Goal: Navigation & Orientation: Locate item on page

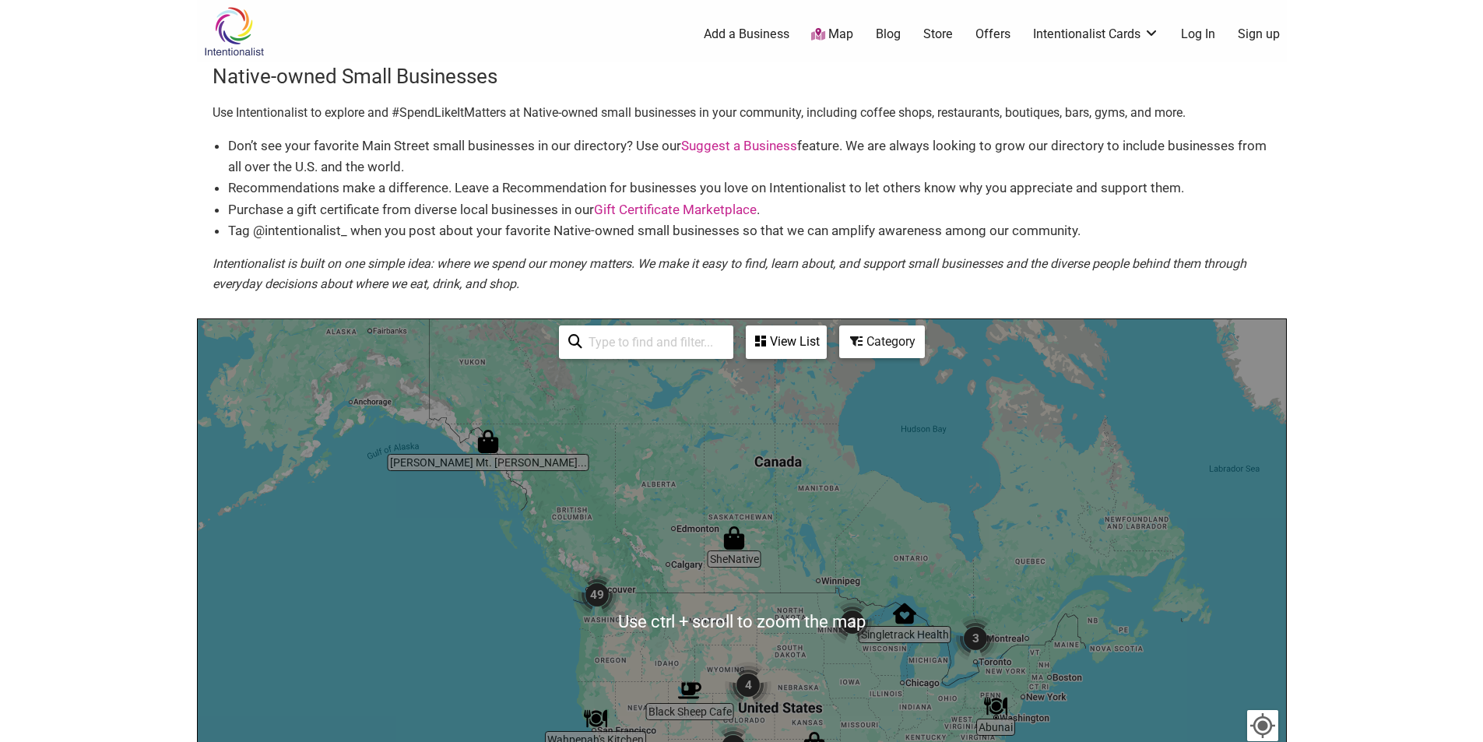
click at [777, 687] on div "To navigate, press the arrow keys." at bounding box center [742, 621] width 1088 height 605
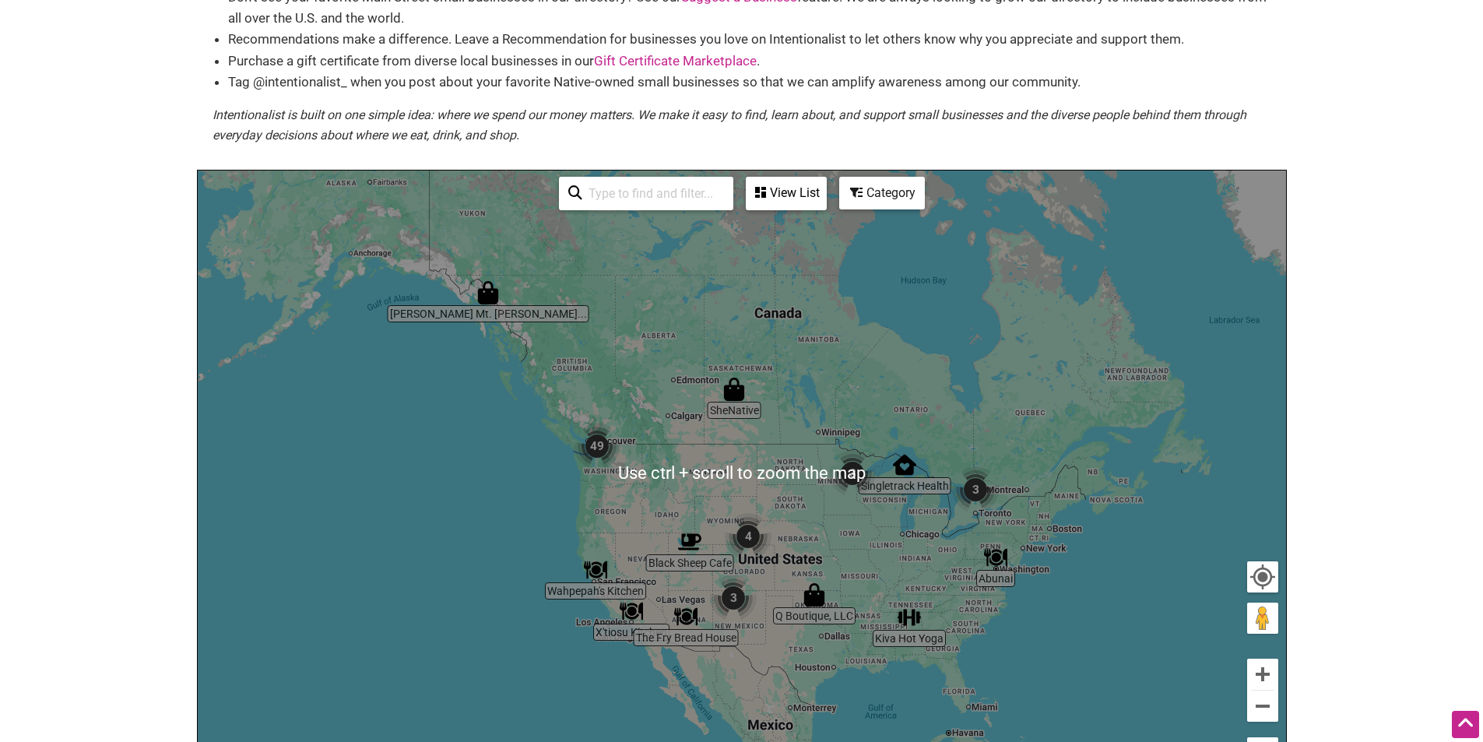
scroll to position [233, 0]
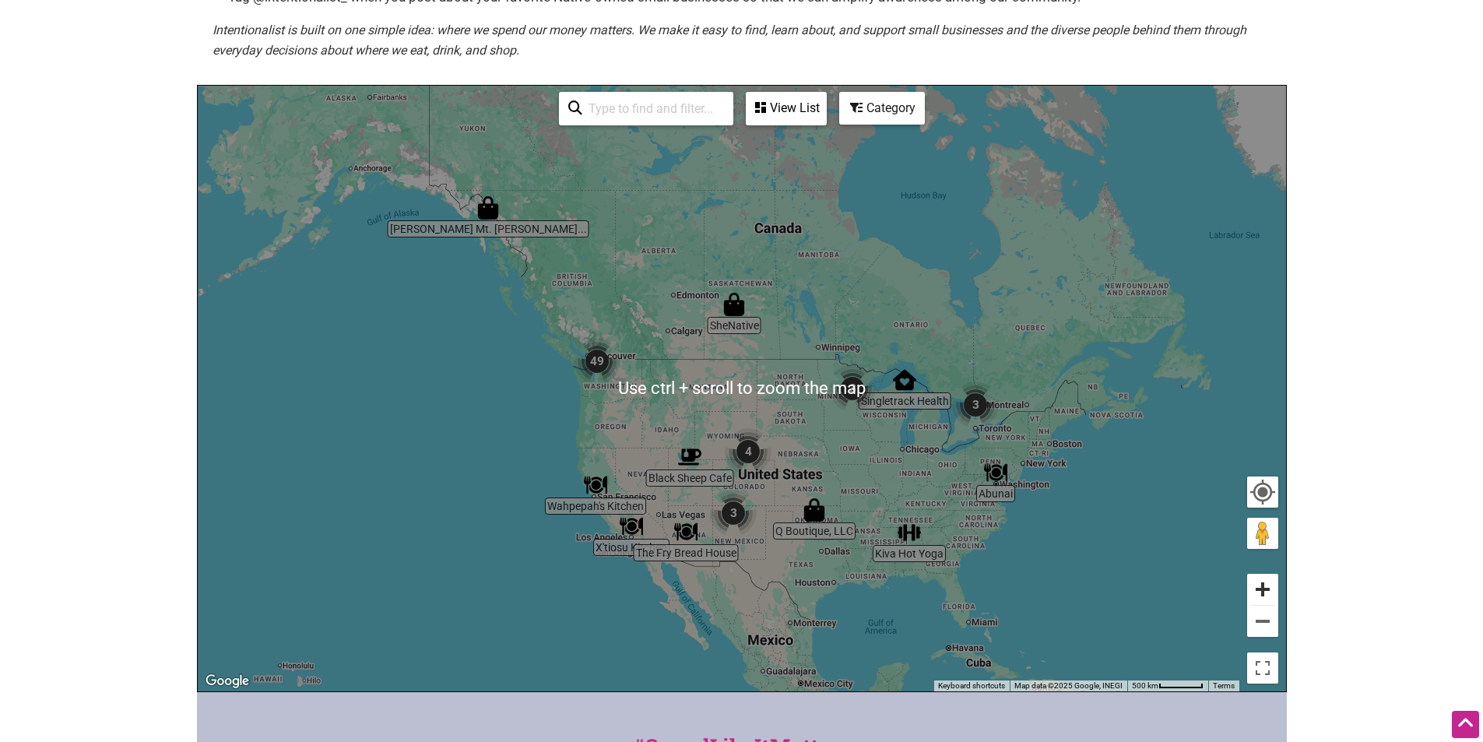
click at [1266, 586] on button "Zoom in" at bounding box center [1262, 589] width 31 height 31
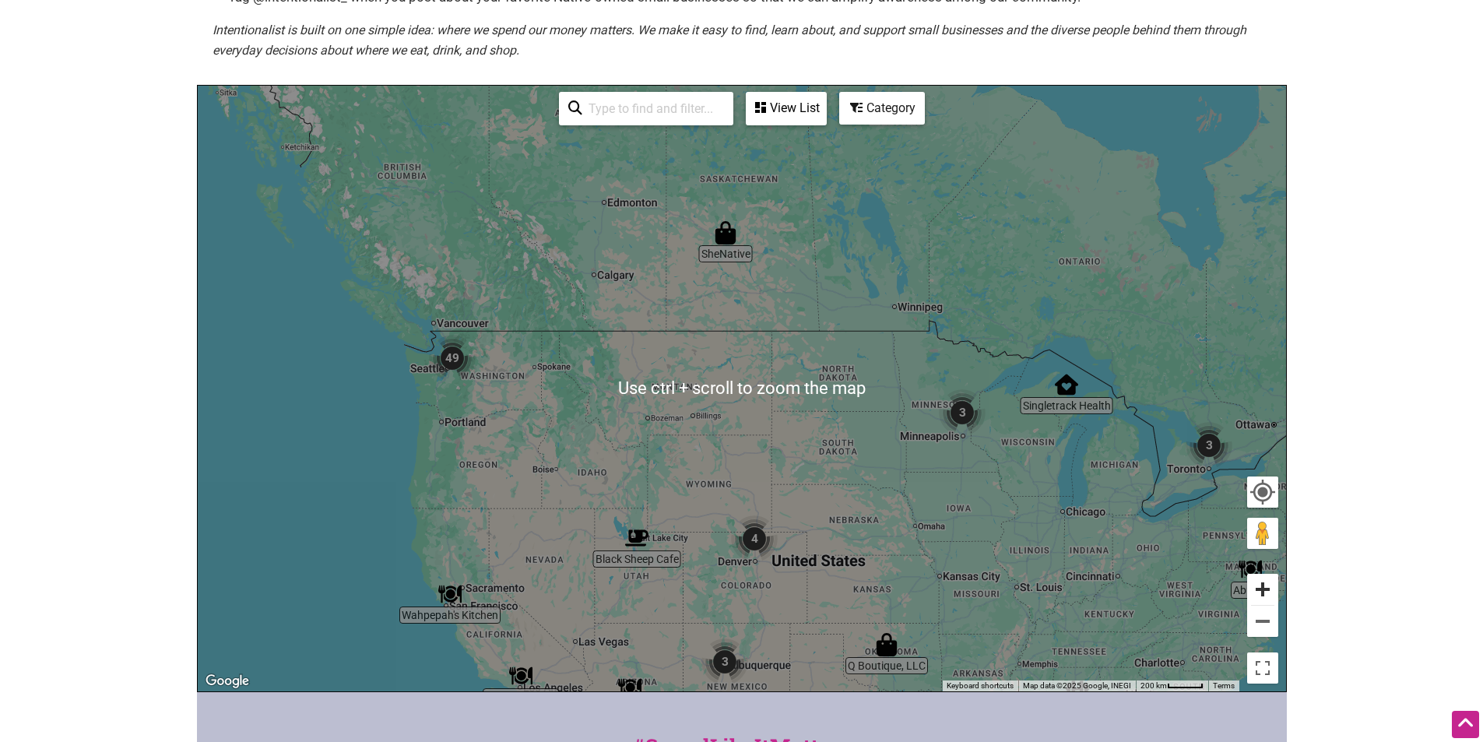
click at [1266, 586] on button "Zoom in" at bounding box center [1262, 589] width 31 height 31
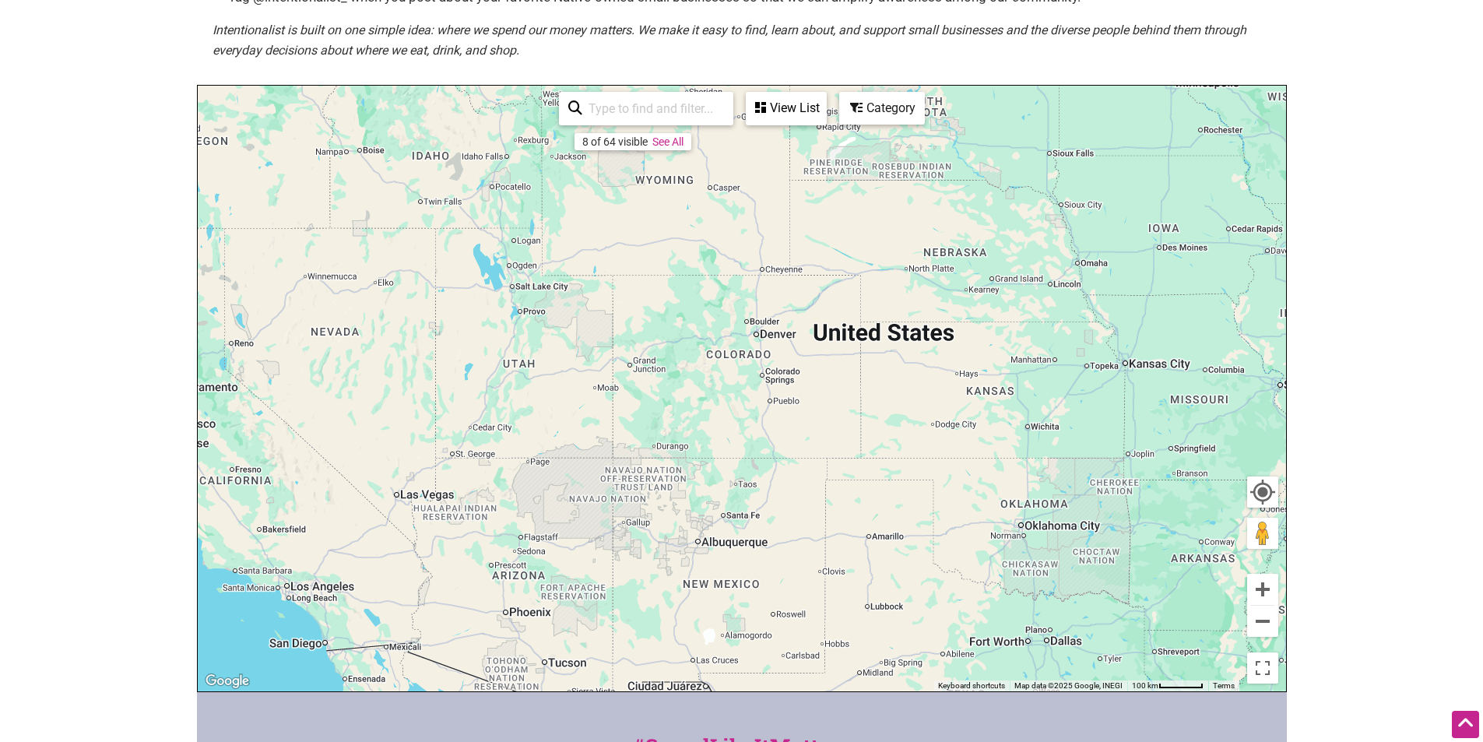
drag, startPoint x: 995, startPoint y: 658, endPoint x: 946, endPoint y: 293, distance: 367.5
click at [946, 293] on div "To navigate, press the arrow keys." at bounding box center [742, 388] width 1088 height 605
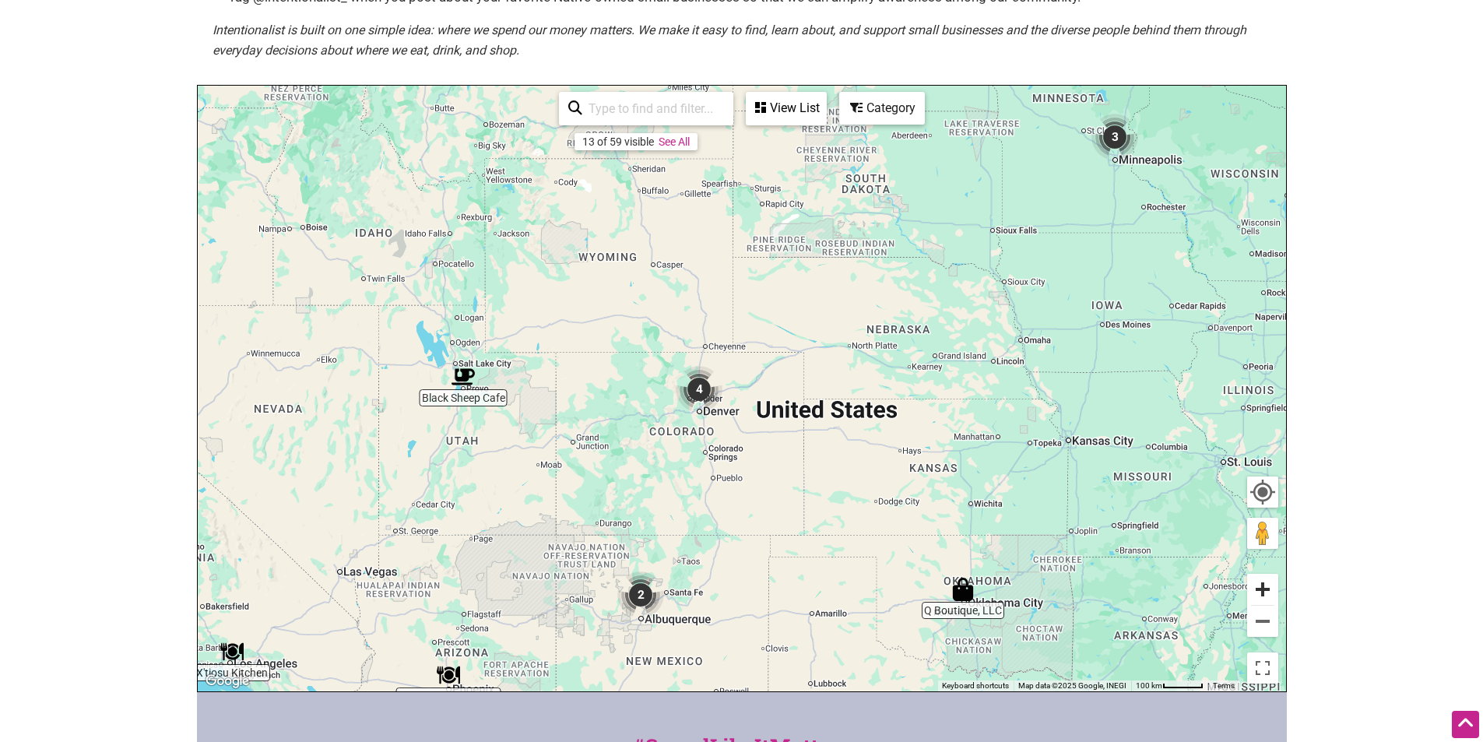
click at [1274, 586] on button "Zoom in" at bounding box center [1262, 589] width 31 height 31
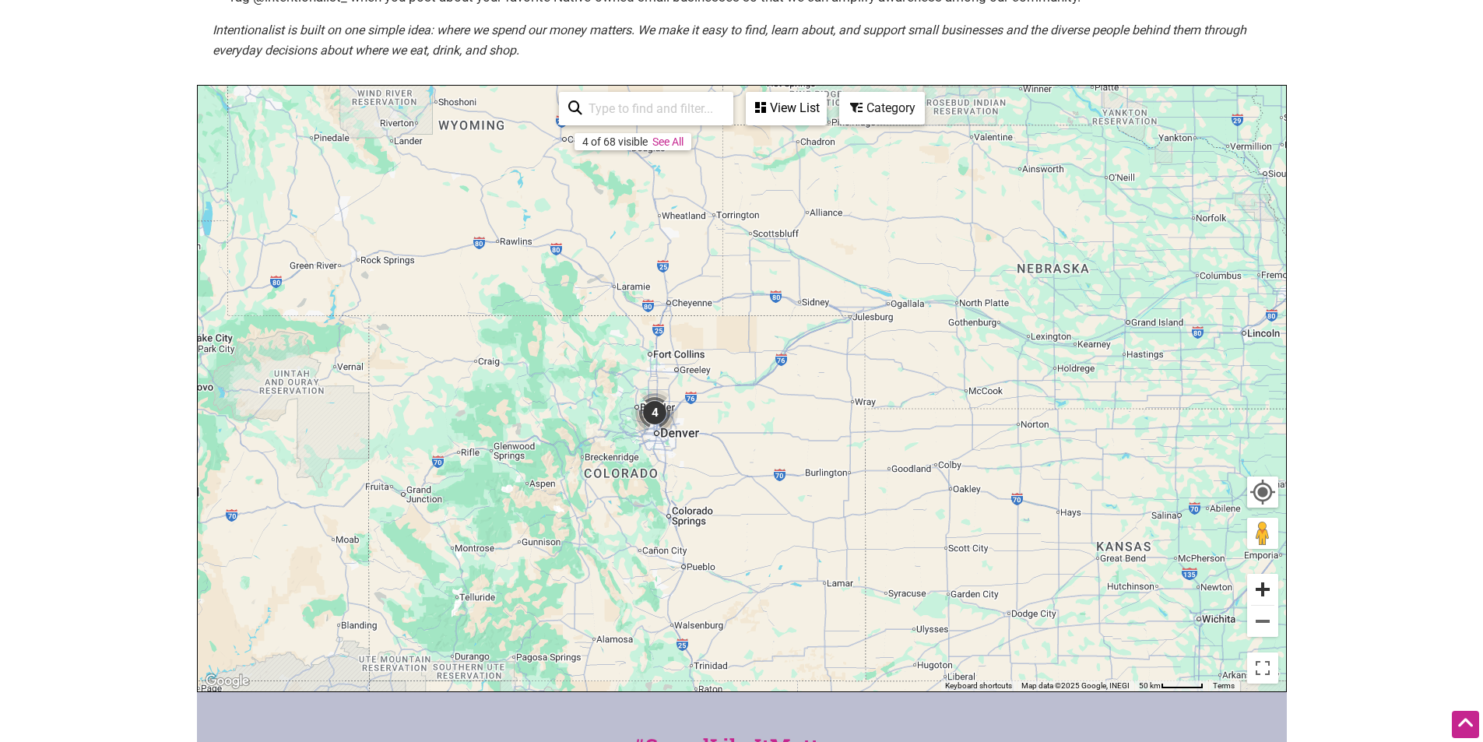
click at [1274, 586] on button "Zoom in" at bounding box center [1262, 589] width 31 height 31
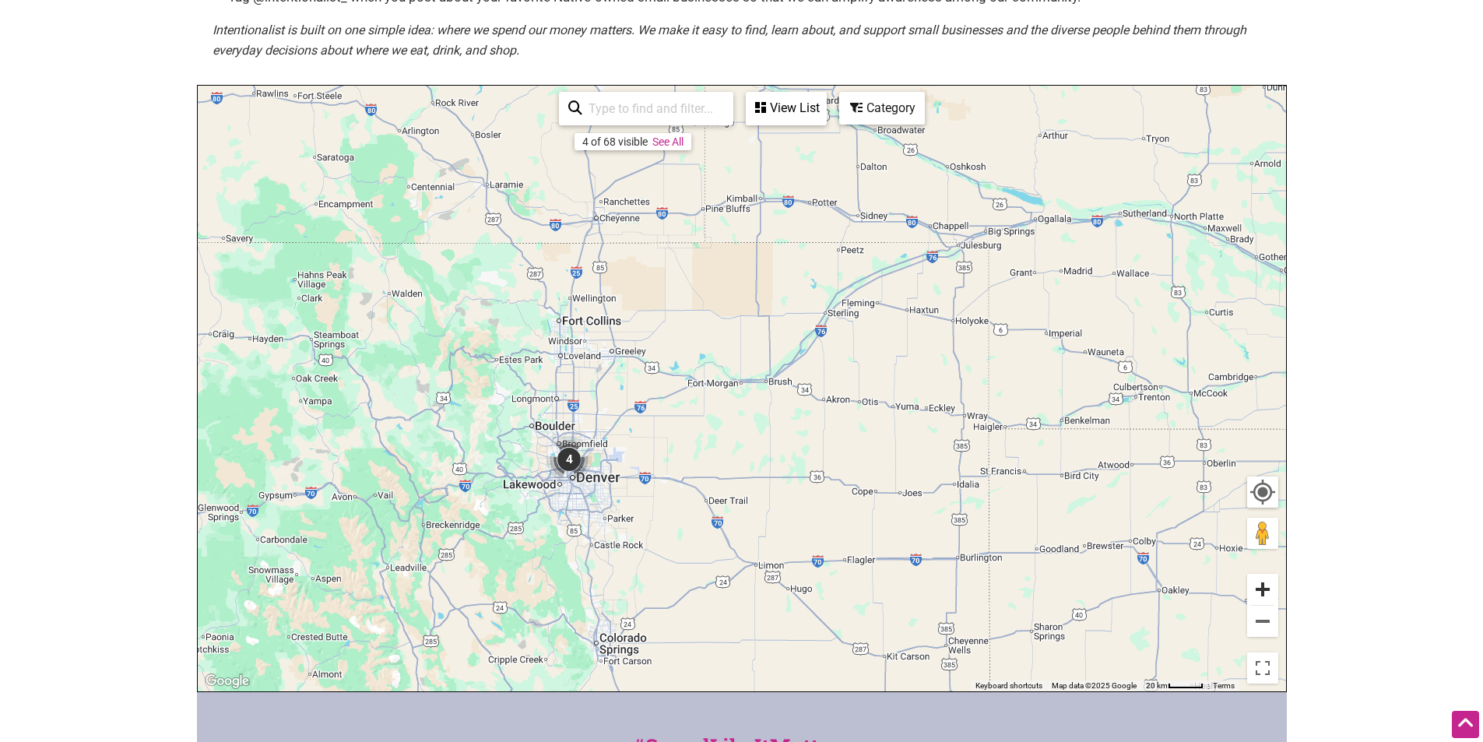
click at [1274, 586] on button "Zoom in" at bounding box center [1262, 589] width 31 height 31
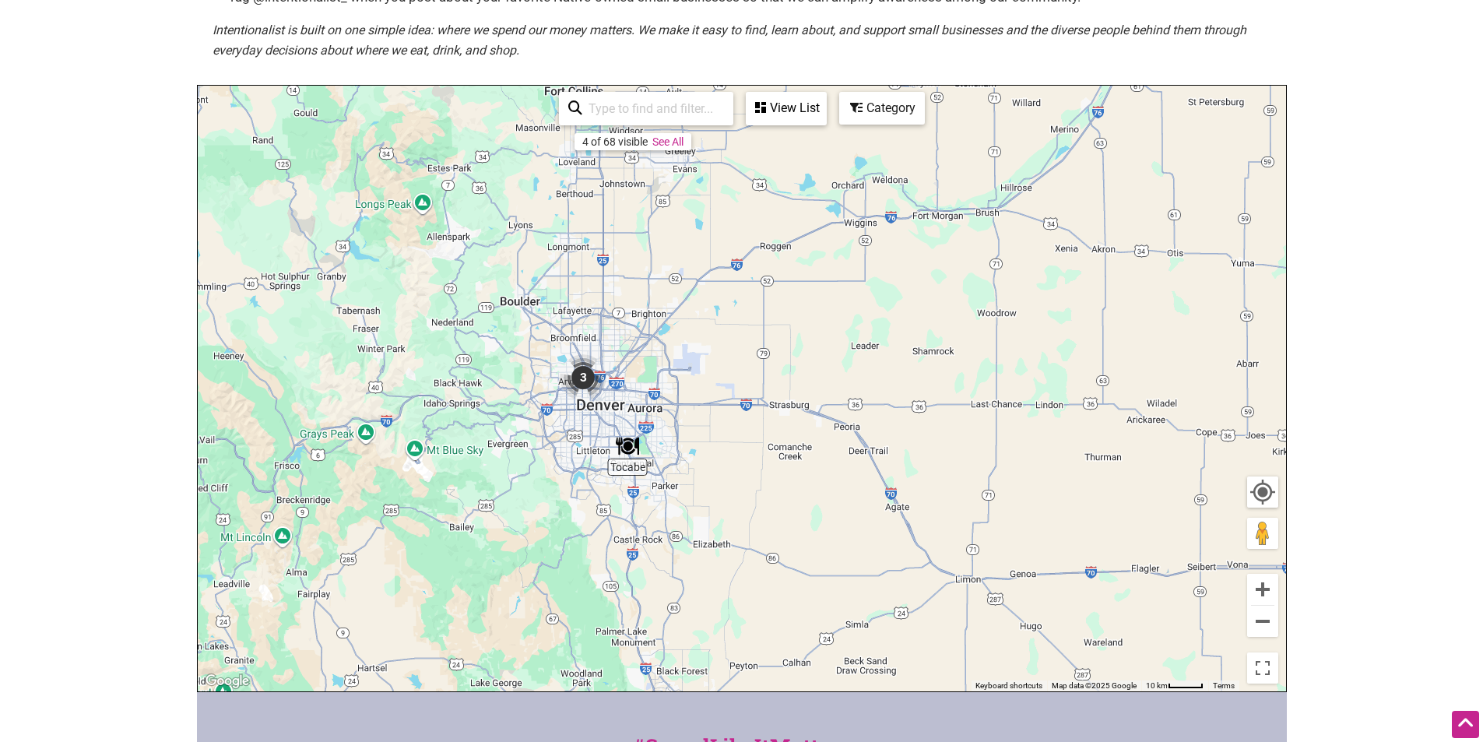
drag, startPoint x: 479, startPoint y: 553, endPoint x: 682, endPoint y: 382, distance: 265.1
click at [682, 382] on div "To navigate, press the arrow keys." at bounding box center [742, 388] width 1088 height 605
click at [1258, 585] on button "Zoom in" at bounding box center [1262, 589] width 31 height 31
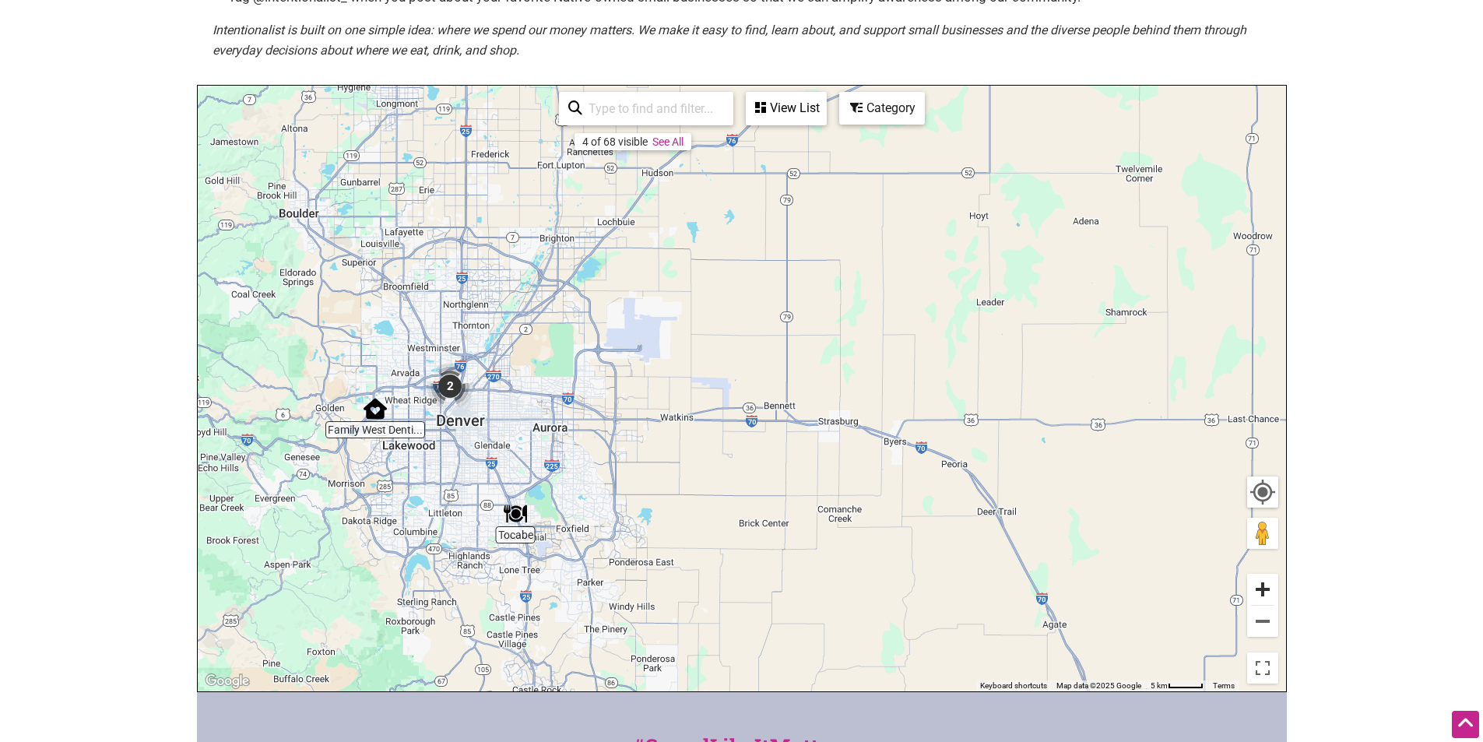
click at [1258, 585] on button "Zoom in" at bounding box center [1262, 589] width 31 height 31
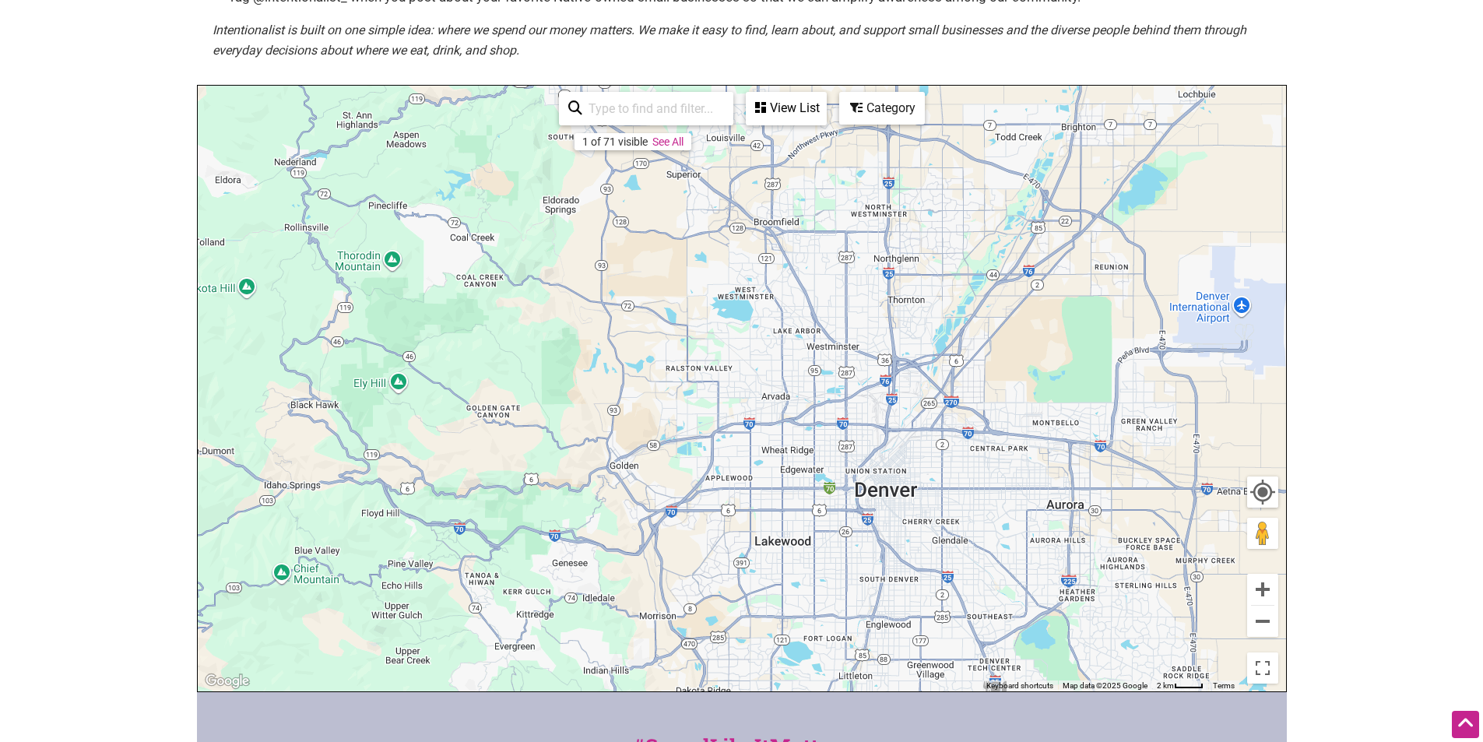
drag, startPoint x: 335, startPoint y: 464, endPoint x: 1051, endPoint y: 495, distance: 715.9
click at [1051, 495] on div "To navigate, press the arrow keys." at bounding box center [742, 388] width 1088 height 605
click at [892, 520] on div "To navigate, press the arrow keys." at bounding box center [742, 388] width 1088 height 605
click at [893, 493] on img "iAmClinic" at bounding box center [893, 490] width 23 height 23
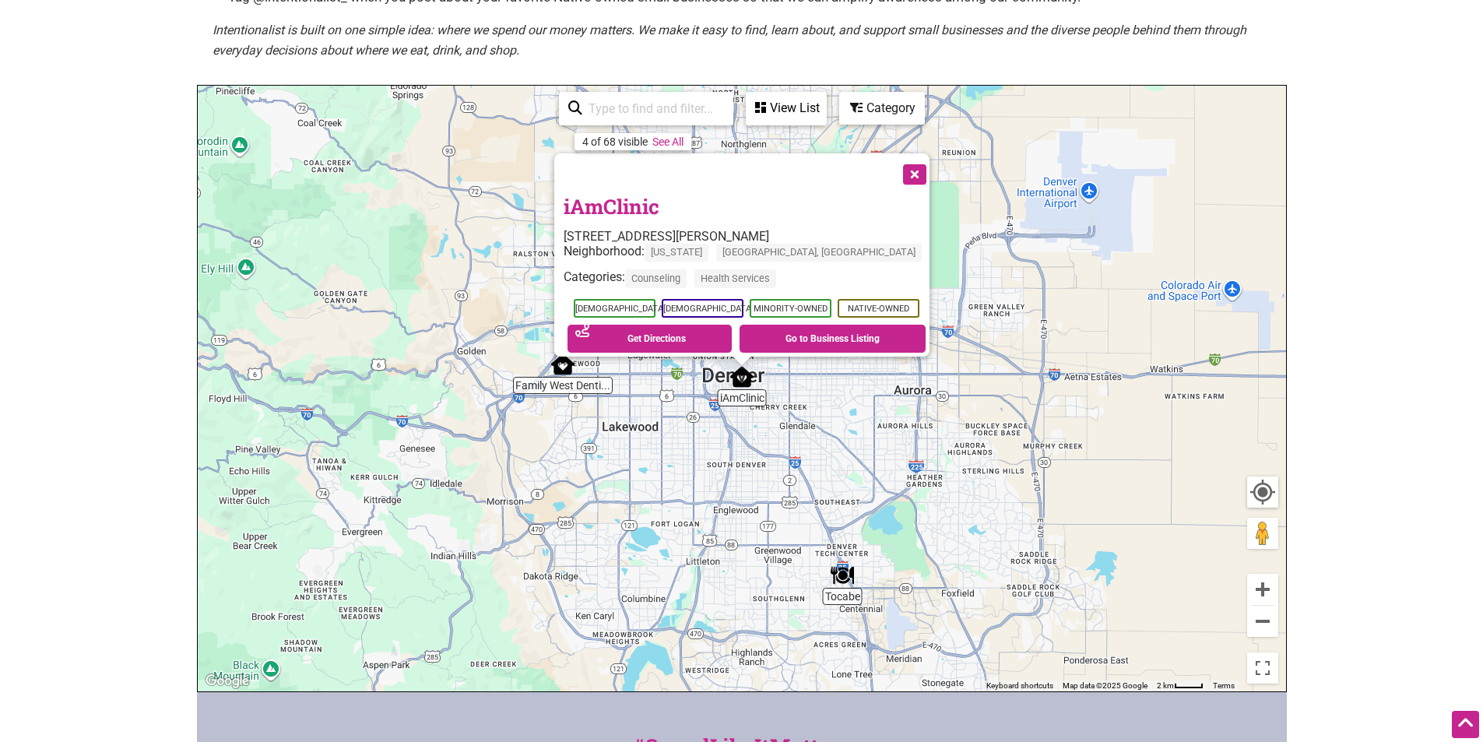
click at [910, 163] on button "Close" at bounding box center [912, 172] width 39 height 39
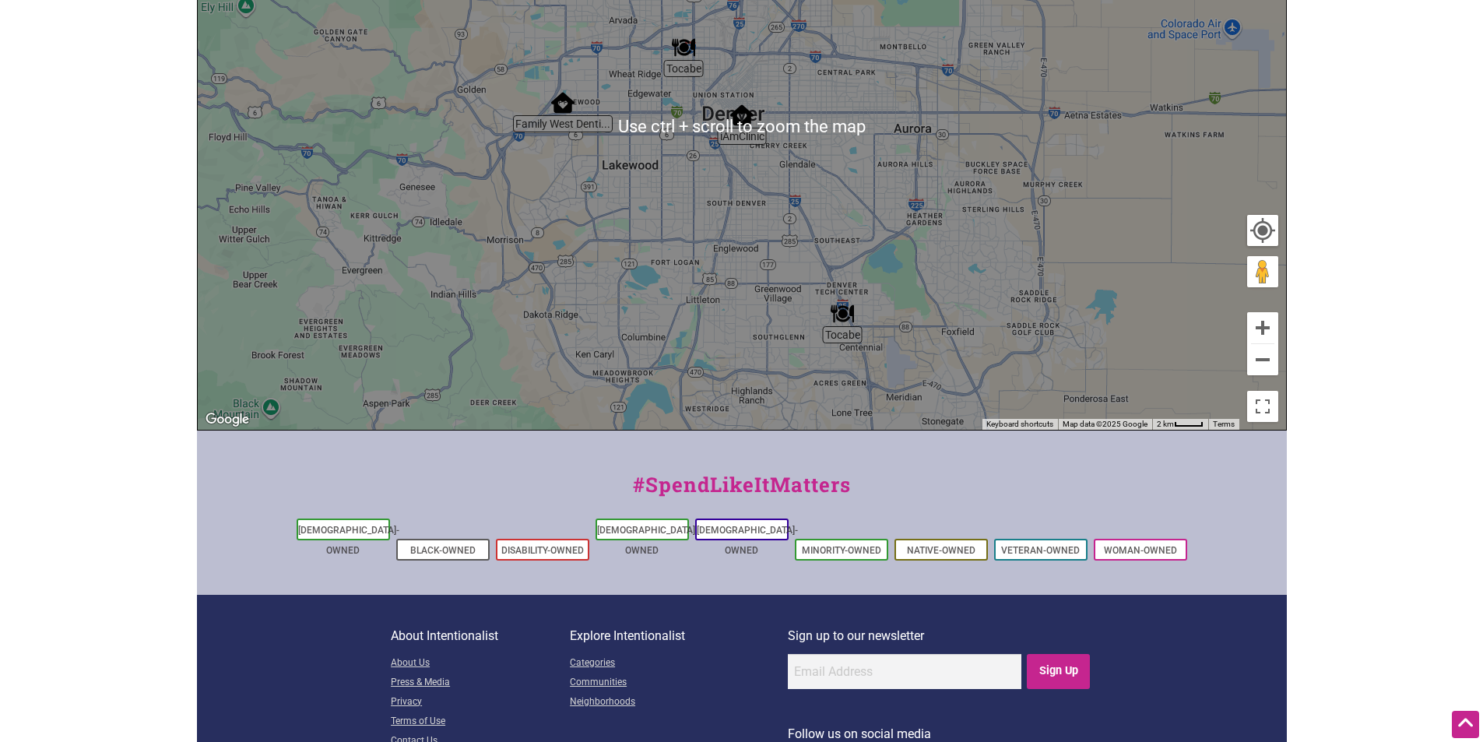
scroll to position [554, 0]
